Goal: Task Accomplishment & Management: Complete application form

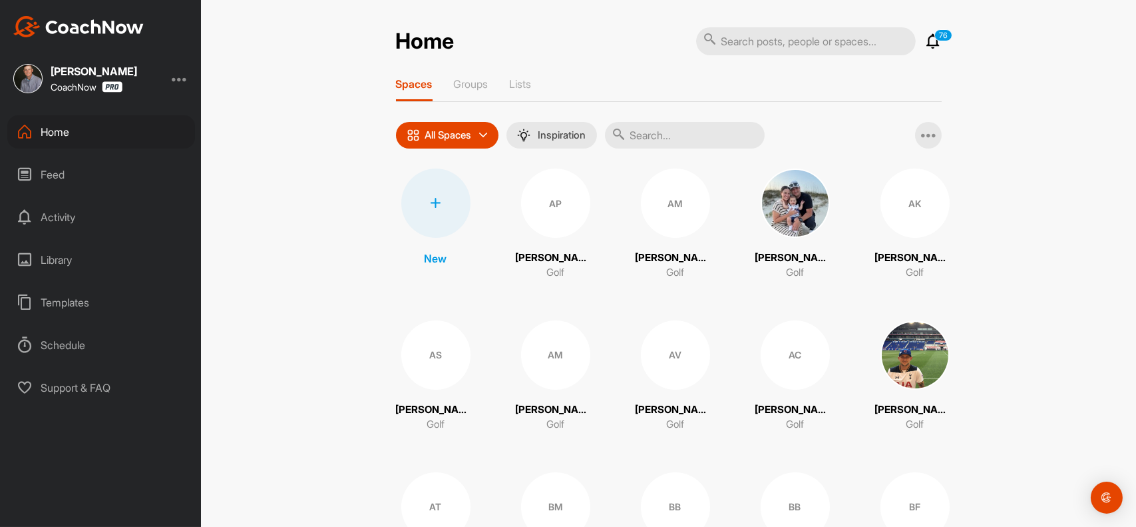
click at [433, 195] on div at bounding box center [435, 202] width 69 height 69
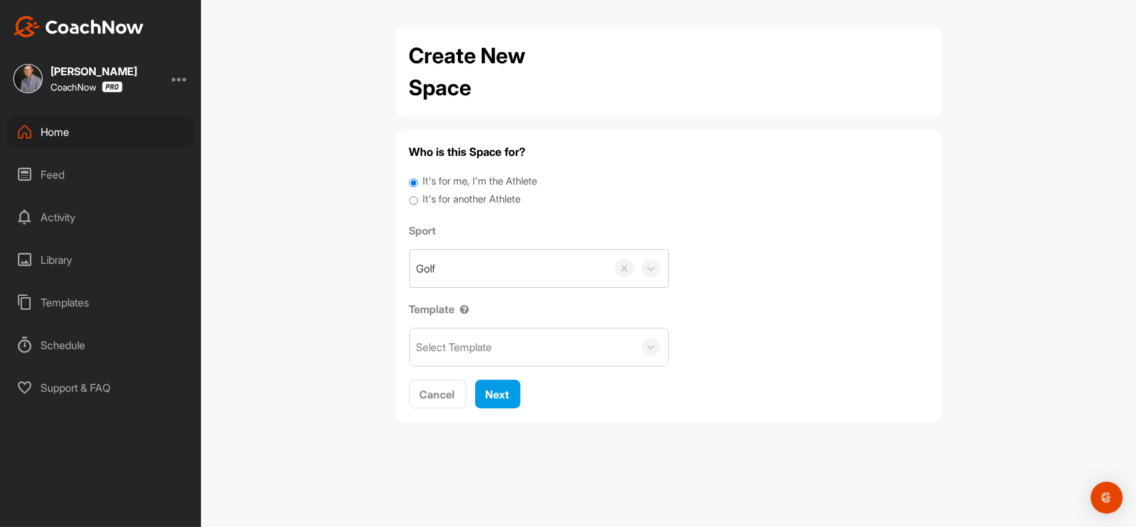
click at [492, 194] on label "It's for another Athlete" at bounding box center [472, 199] width 98 height 15
click at [418, 194] on input "It's for another Athlete" at bounding box center [413, 201] width 9 height 18
radio input "true"
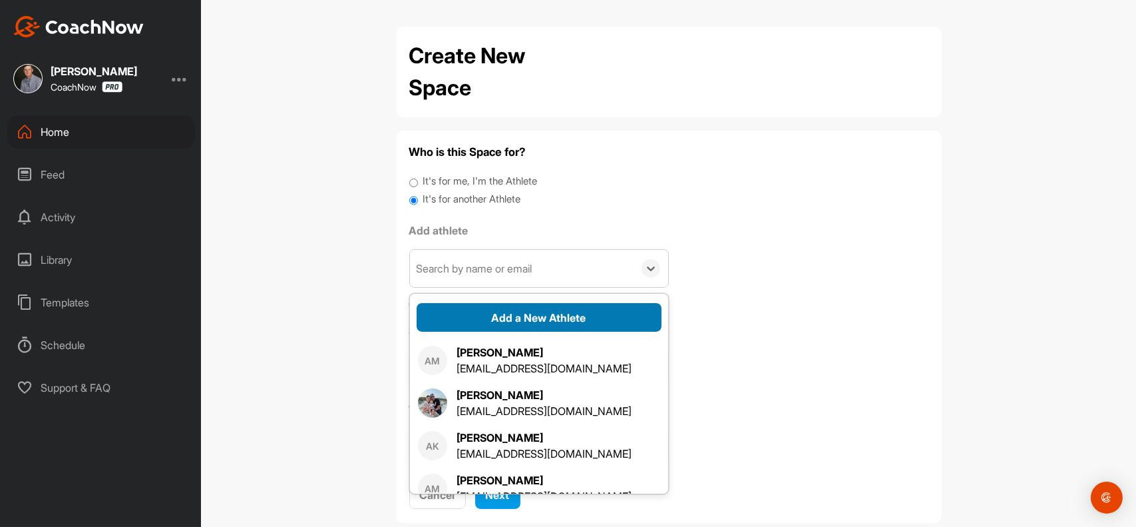
click at [541, 320] on button "Add a New Athlete" at bounding box center [539, 317] width 245 height 29
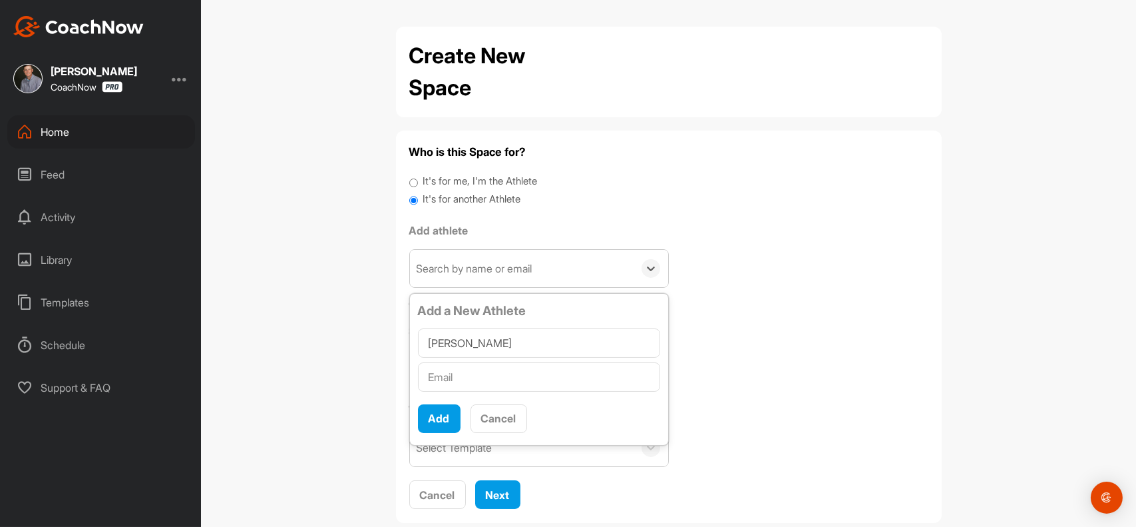
type input "Ronnie Rank"
paste input "rnmeridian@comcast.net"
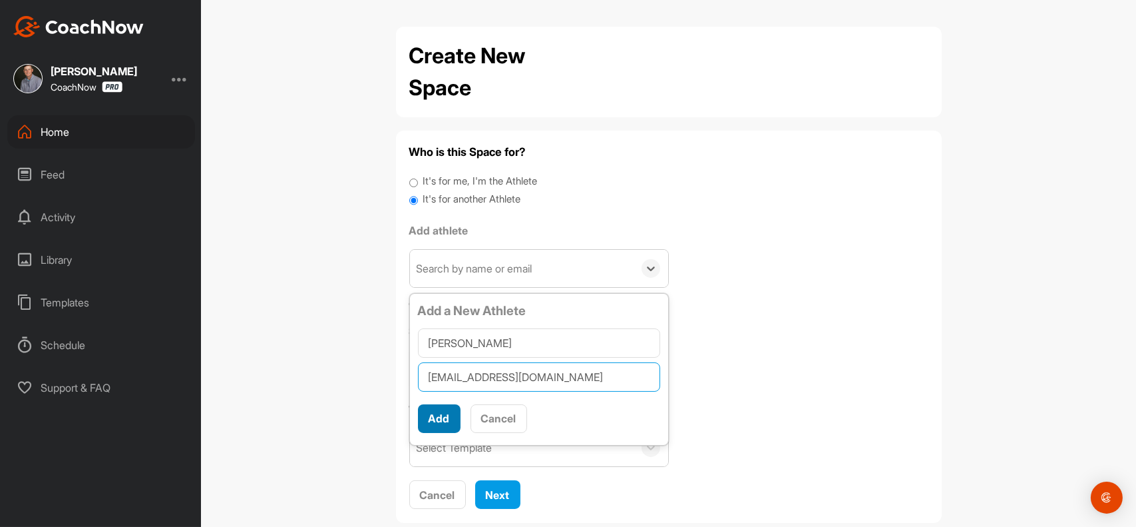
type input "rnmeridian@comcast.net"
click at [439, 414] on button "Add" at bounding box center [439, 418] width 43 height 29
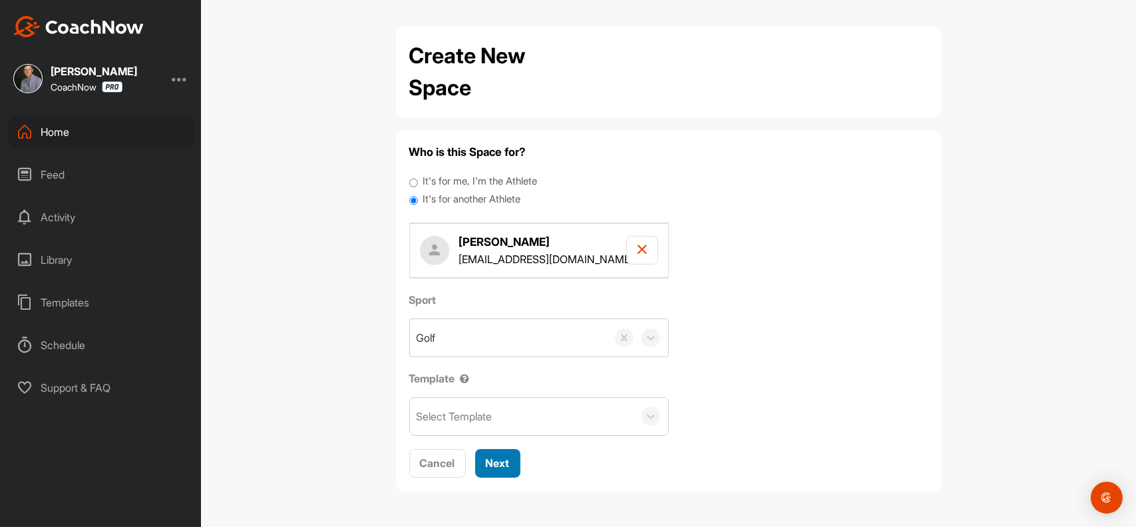
click at [482, 457] on button "Next" at bounding box center [497, 463] width 45 height 29
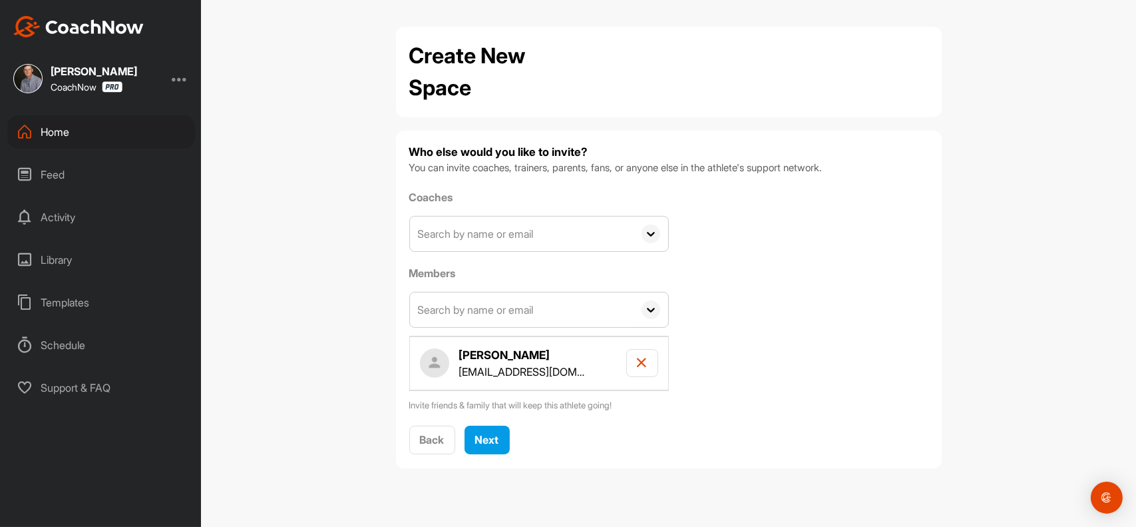
click at [475, 219] on input "text" at bounding box center [522, 233] width 224 height 35
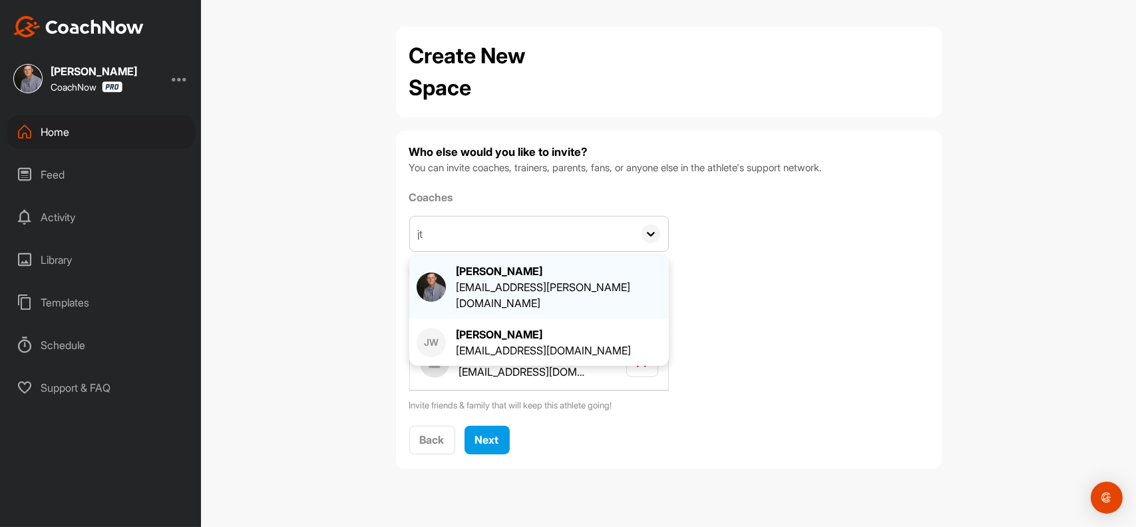
type input "jt"
click at [465, 278] on div "[PERSON_NAME]" at bounding box center [559, 271] width 206 height 16
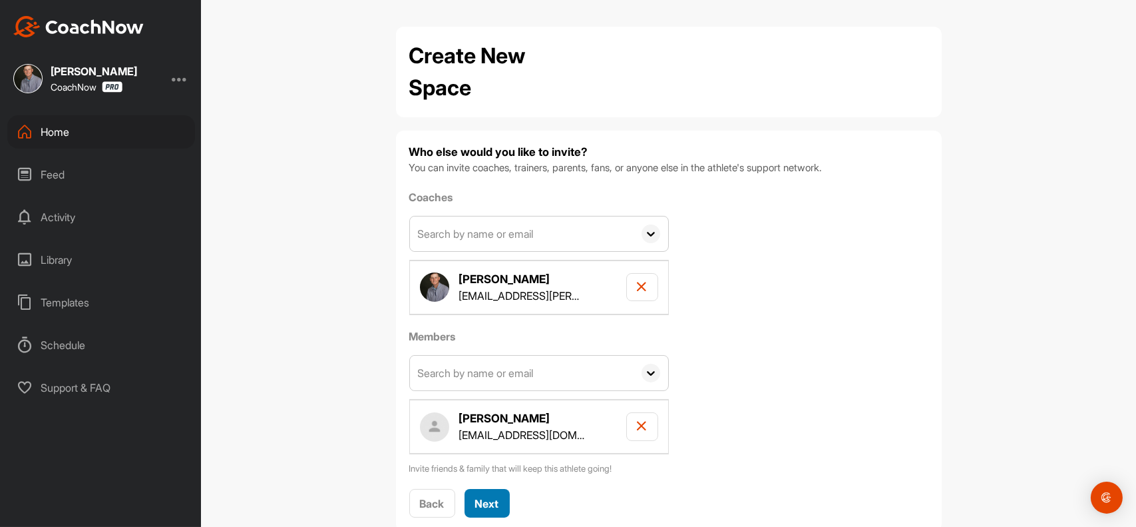
click at [481, 500] on span "Next" at bounding box center [487, 503] width 24 height 13
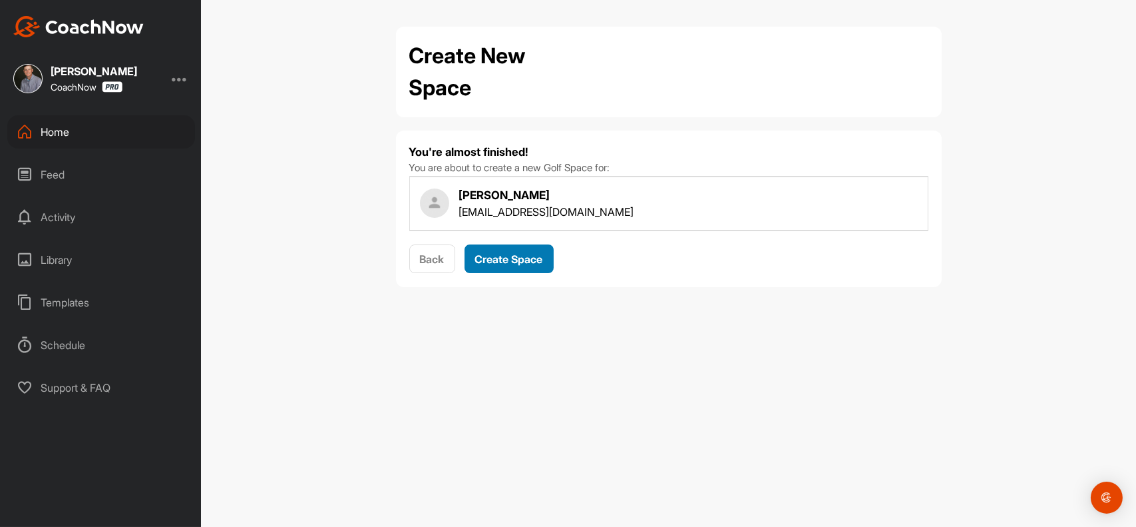
click at [495, 261] on span "Create Space" at bounding box center [509, 258] width 68 height 13
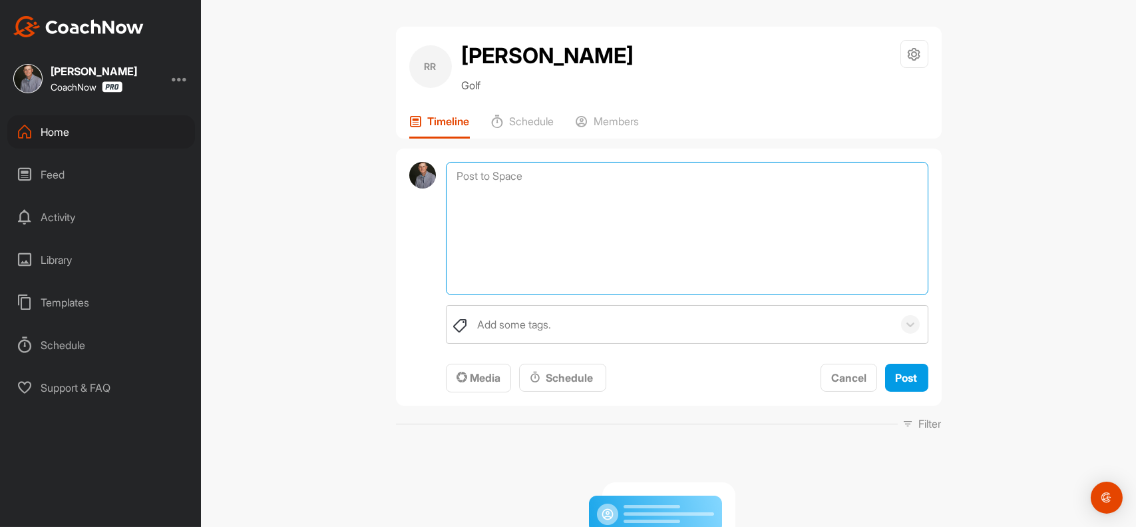
click at [485, 180] on textarea at bounding box center [687, 228] width 482 height 133
paste textarea "Date: 9/25/2025 Player name: Ronnie Rank rnmeridian@comcast.net Grade Dexterity…"
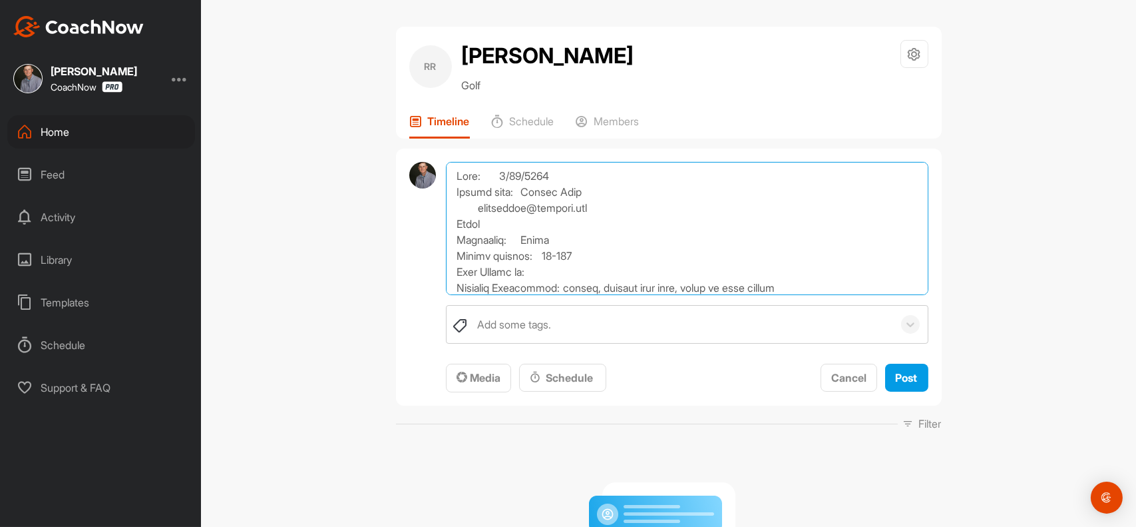
scroll to position [527, 0]
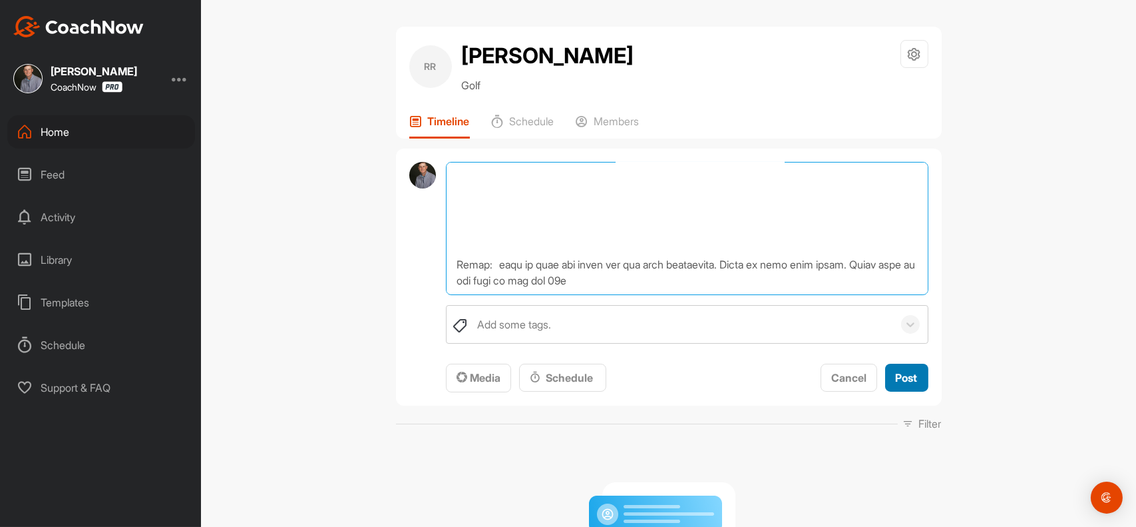
type textarea "Date: 9/25/2025 Player name: Ronnie Rank rnmeridian@comcast.net Grade Dexterity…"
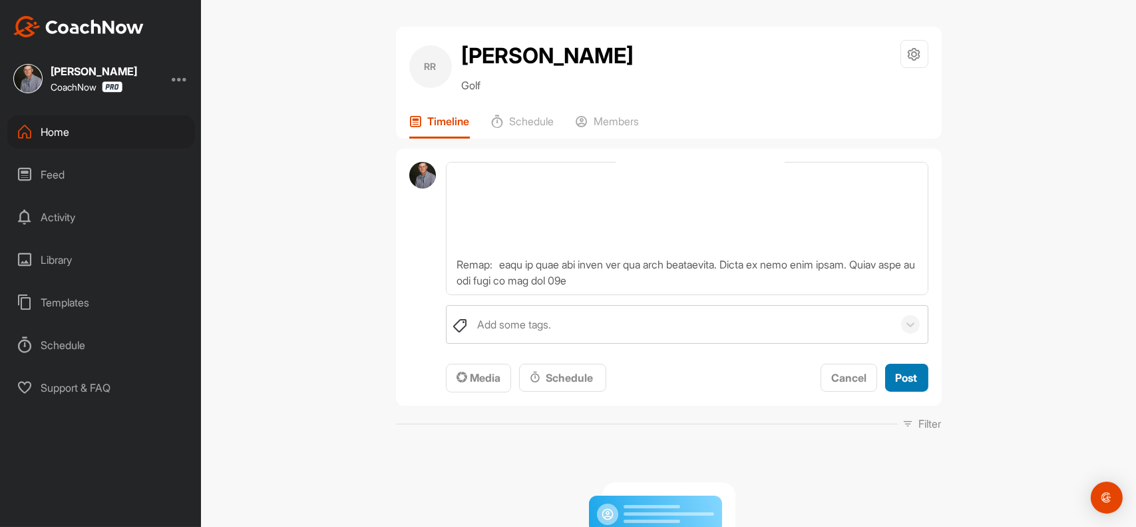
click at [905, 380] on span "Post" at bounding box center [907, 377] width 22 height 13
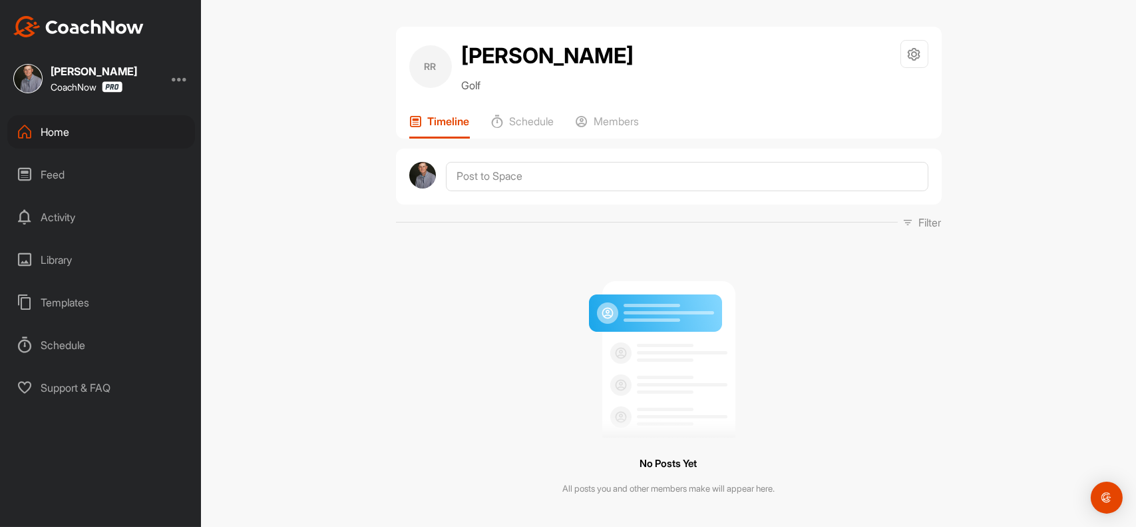
scroll to position [0, 0]
